Goal: Find specific page/section: Find specific page/section

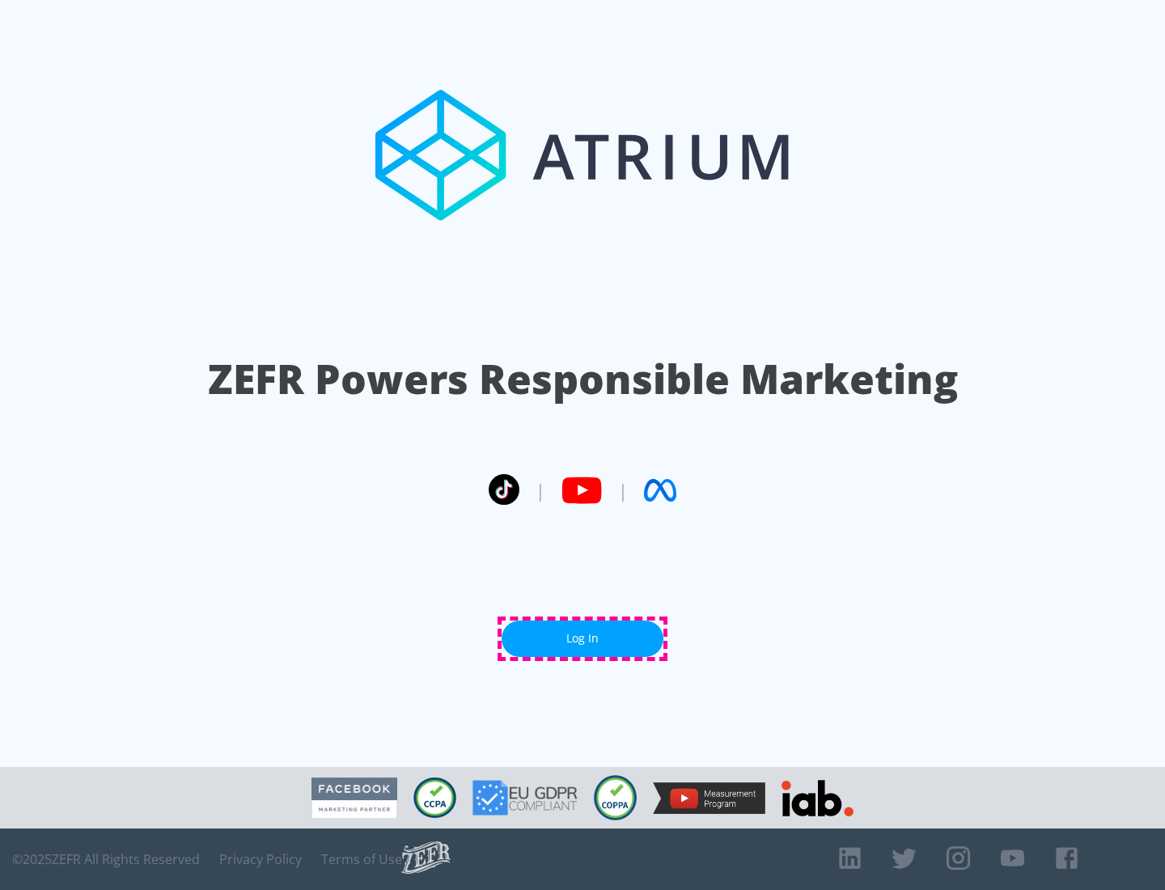
click at [583, 638] on link "Log In" at bounding box center [583, 639] width 162 height 36
